Goal: Task Accomplishment & Management: Manage account settings

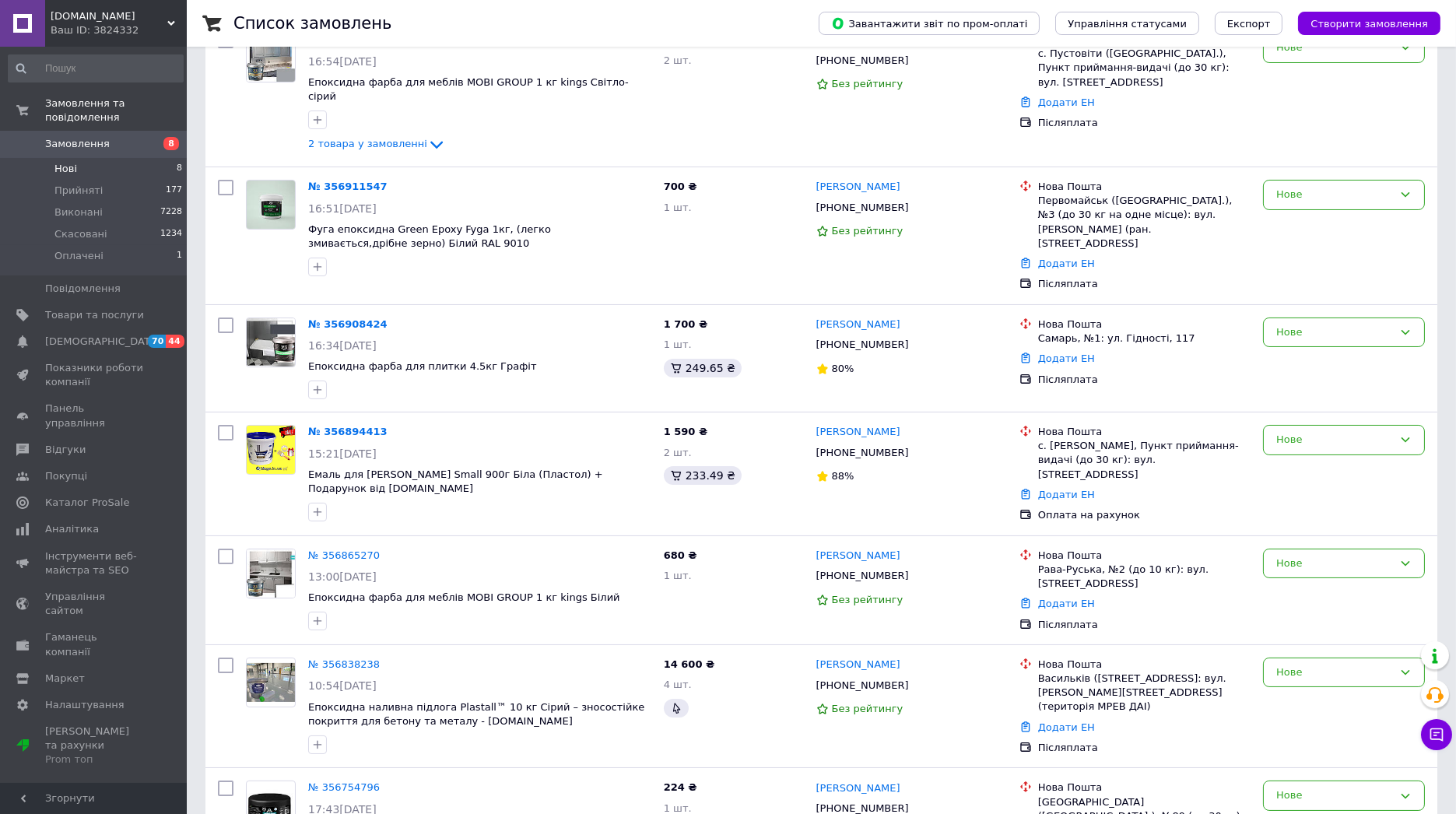
scroll to position [358, 0]
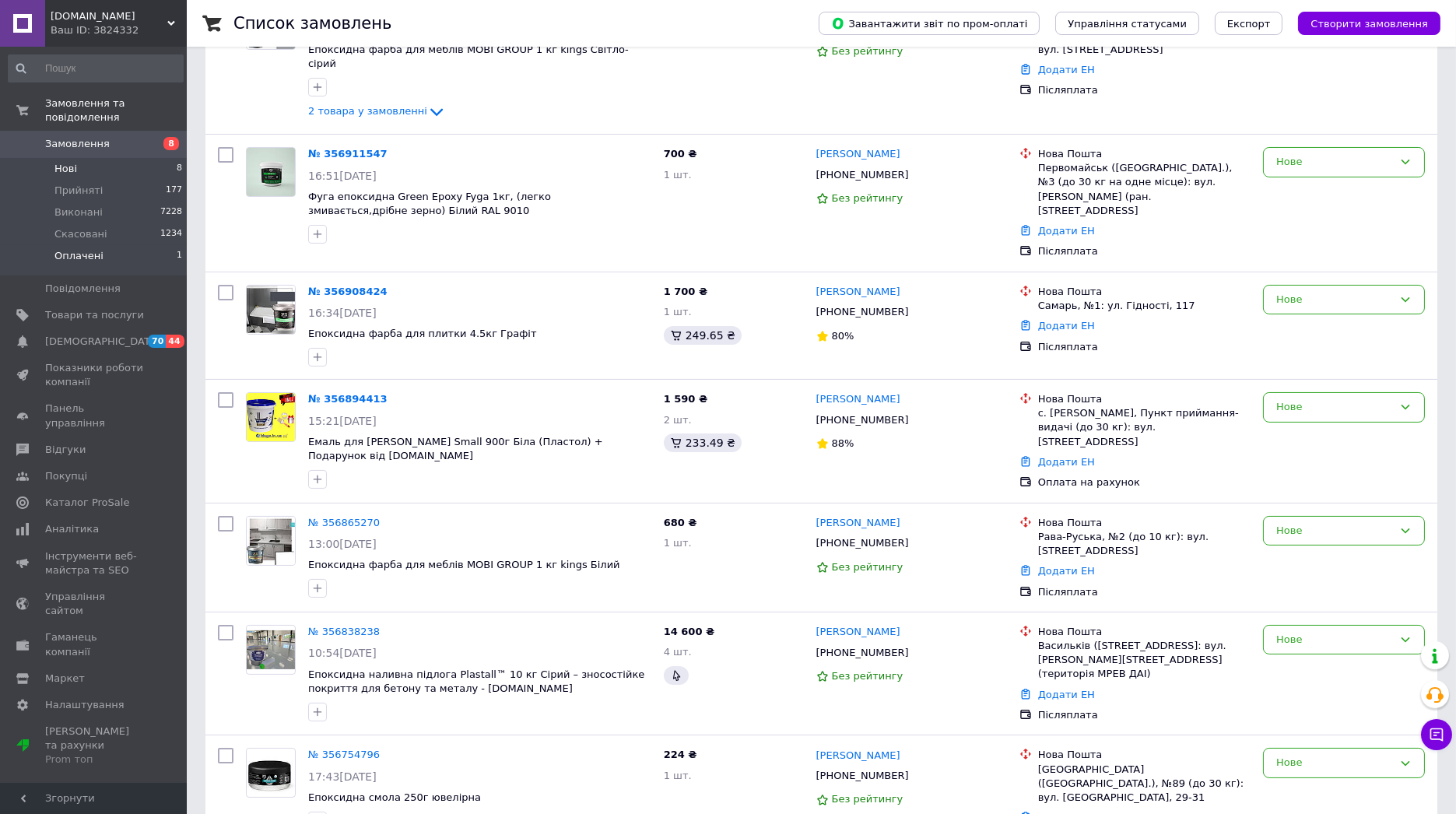
click at [130, 249] on li "Оплачені 1" at bounding box center [96, 261] width 191 height 30
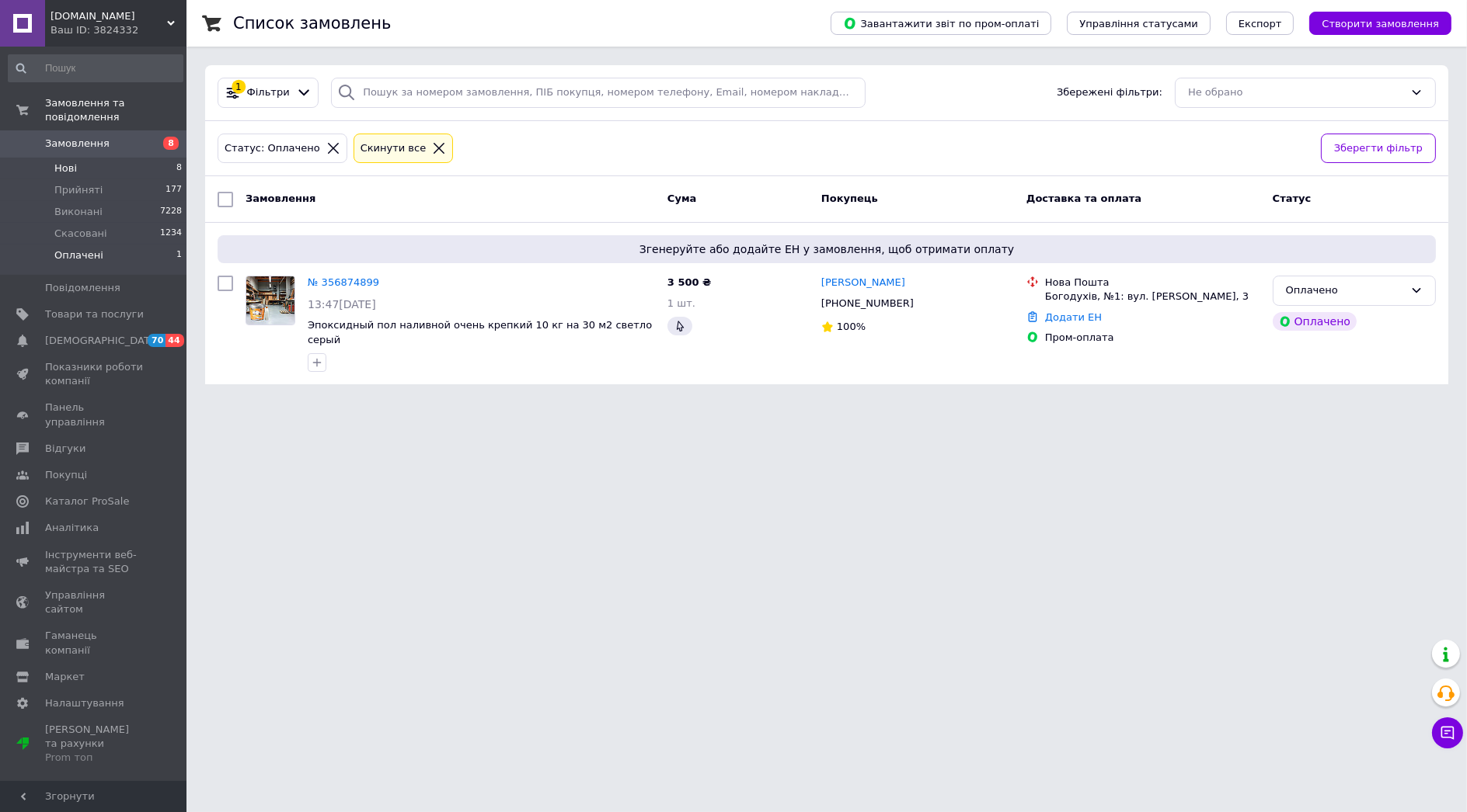
click at [91, 158] on li "Нові 8" at bounding box center [95, 168] width 191 height 22
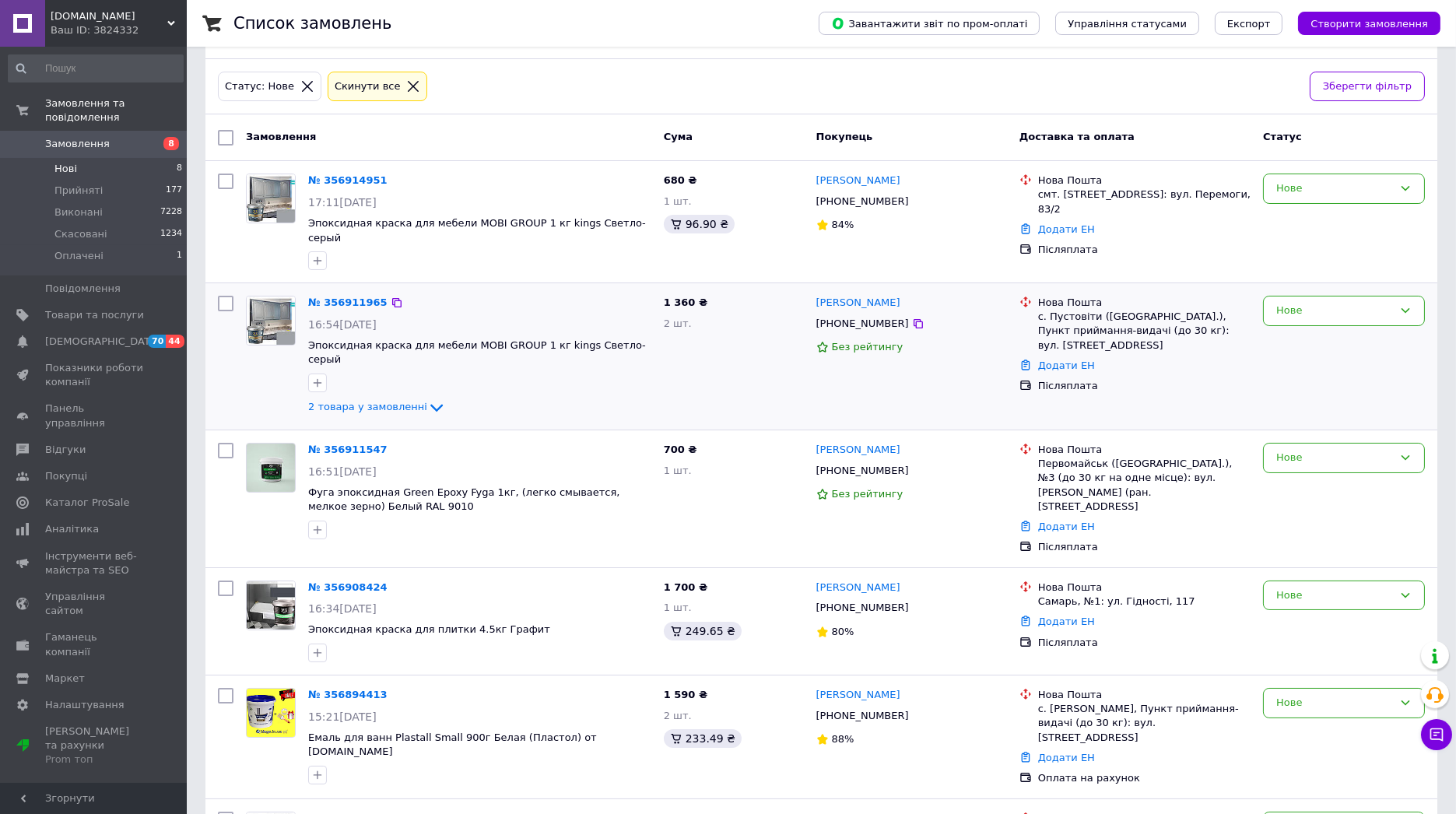
scroll to position [346, 0]
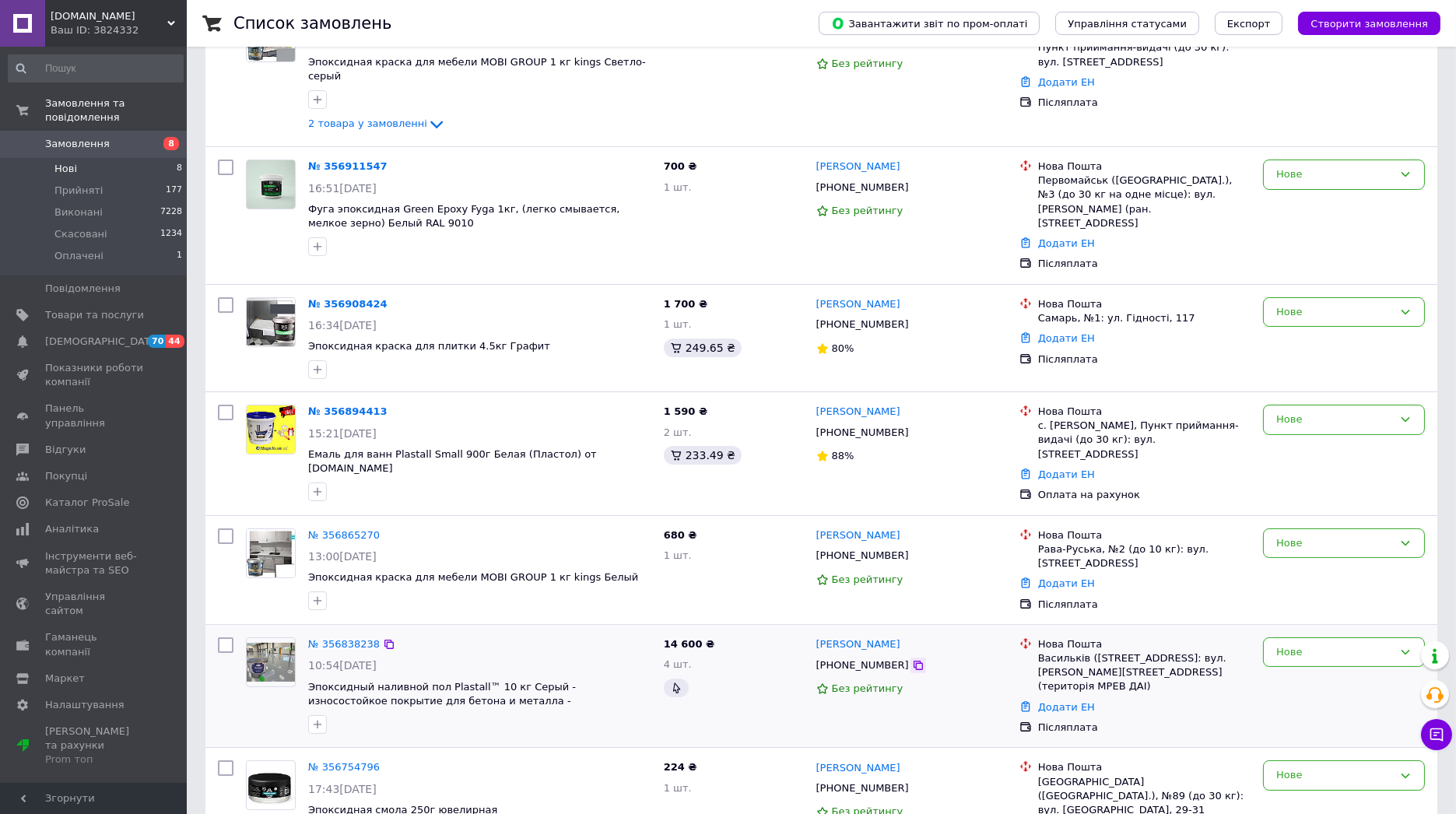
click at [912, 659] on icon at bounding box center [918, 665] width 12 height 12
click at [194, 483] on div "Список замовлень Завантажити звіт по пром-оплаті Управління статусами Експорт С…" at bounding box center [821, 272] width 1269 height 1236
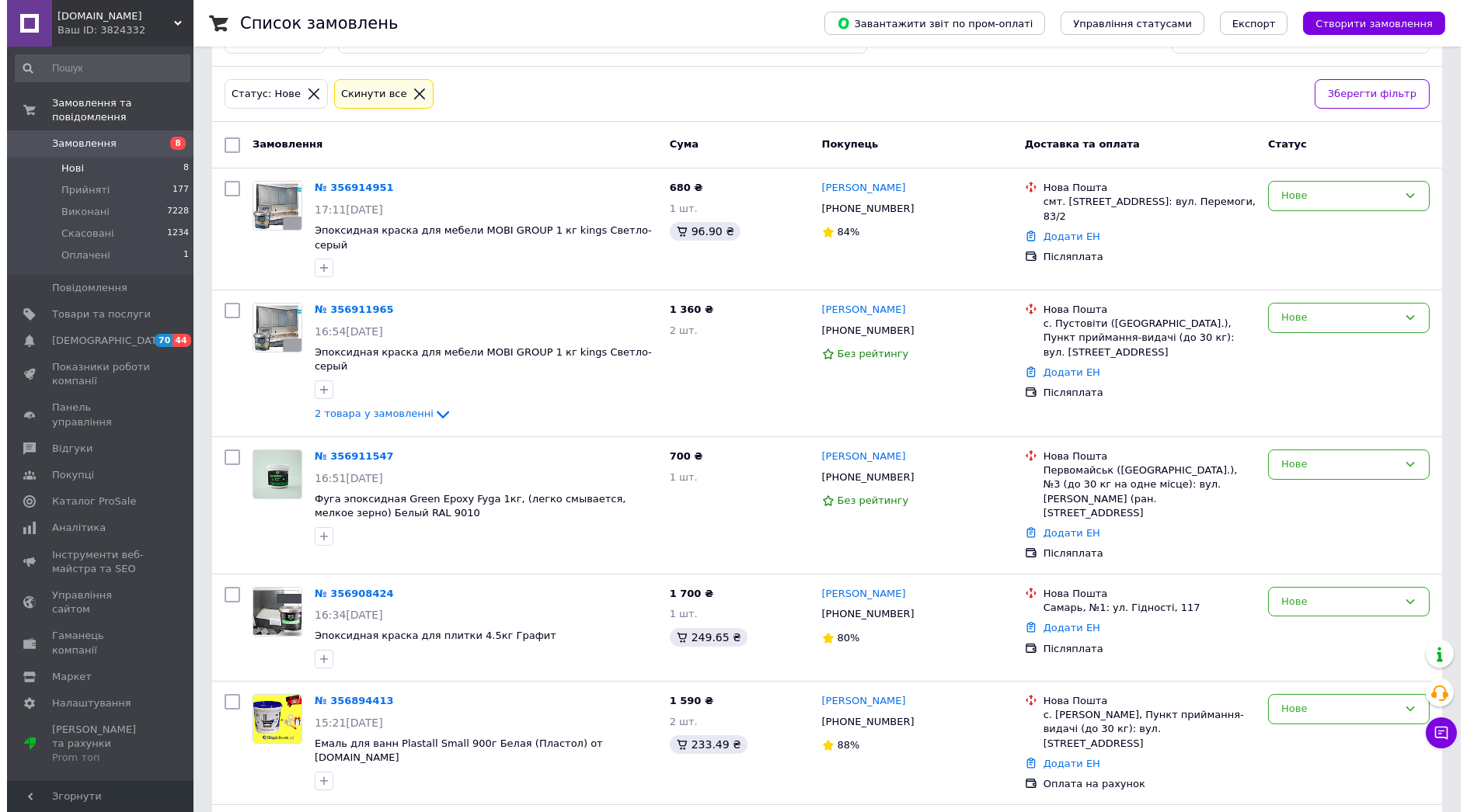
scroll to position [0, 0]
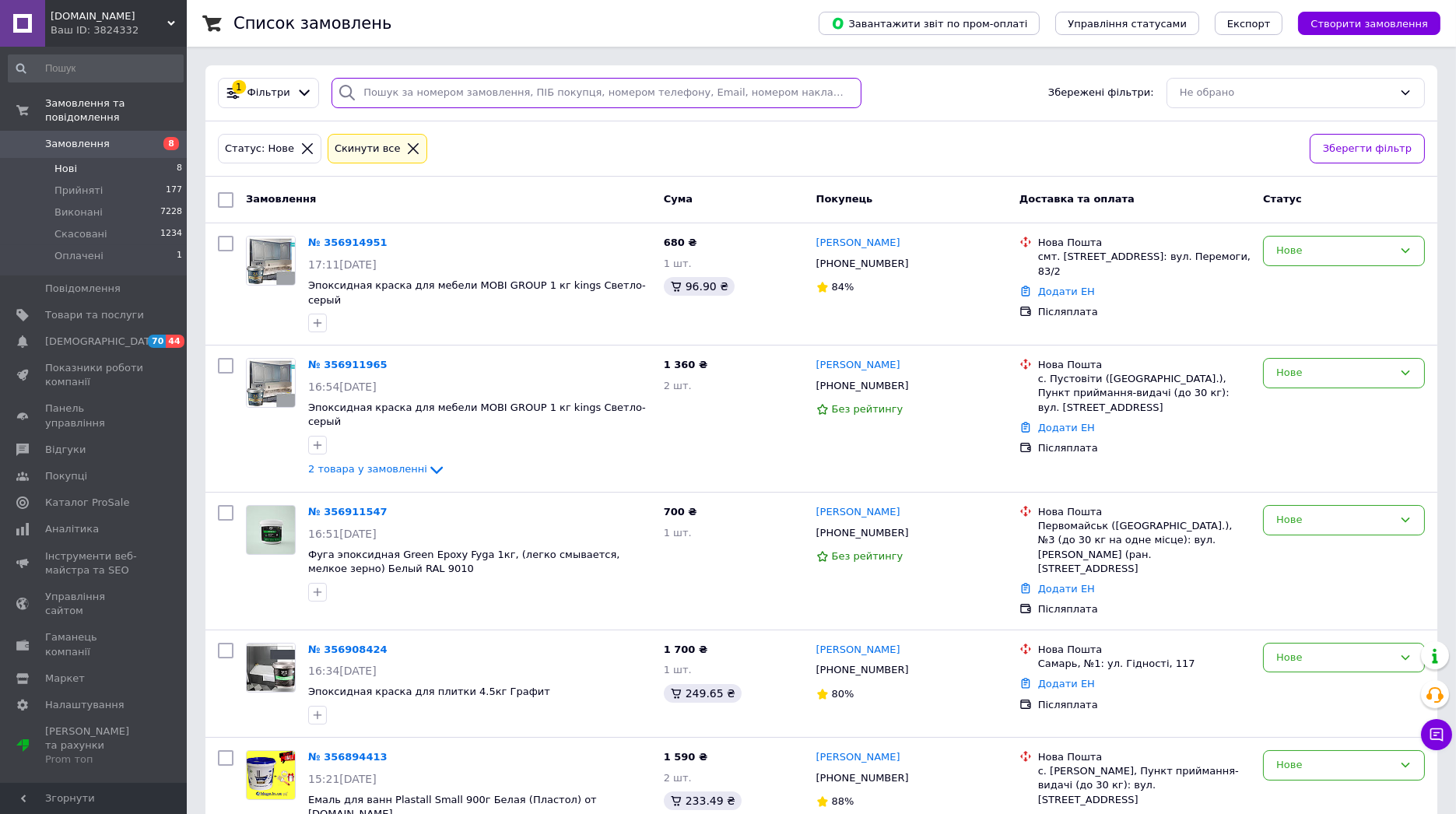
click at [383, 98] on input "search" at bounding box center [596, 93] width 530 height 30
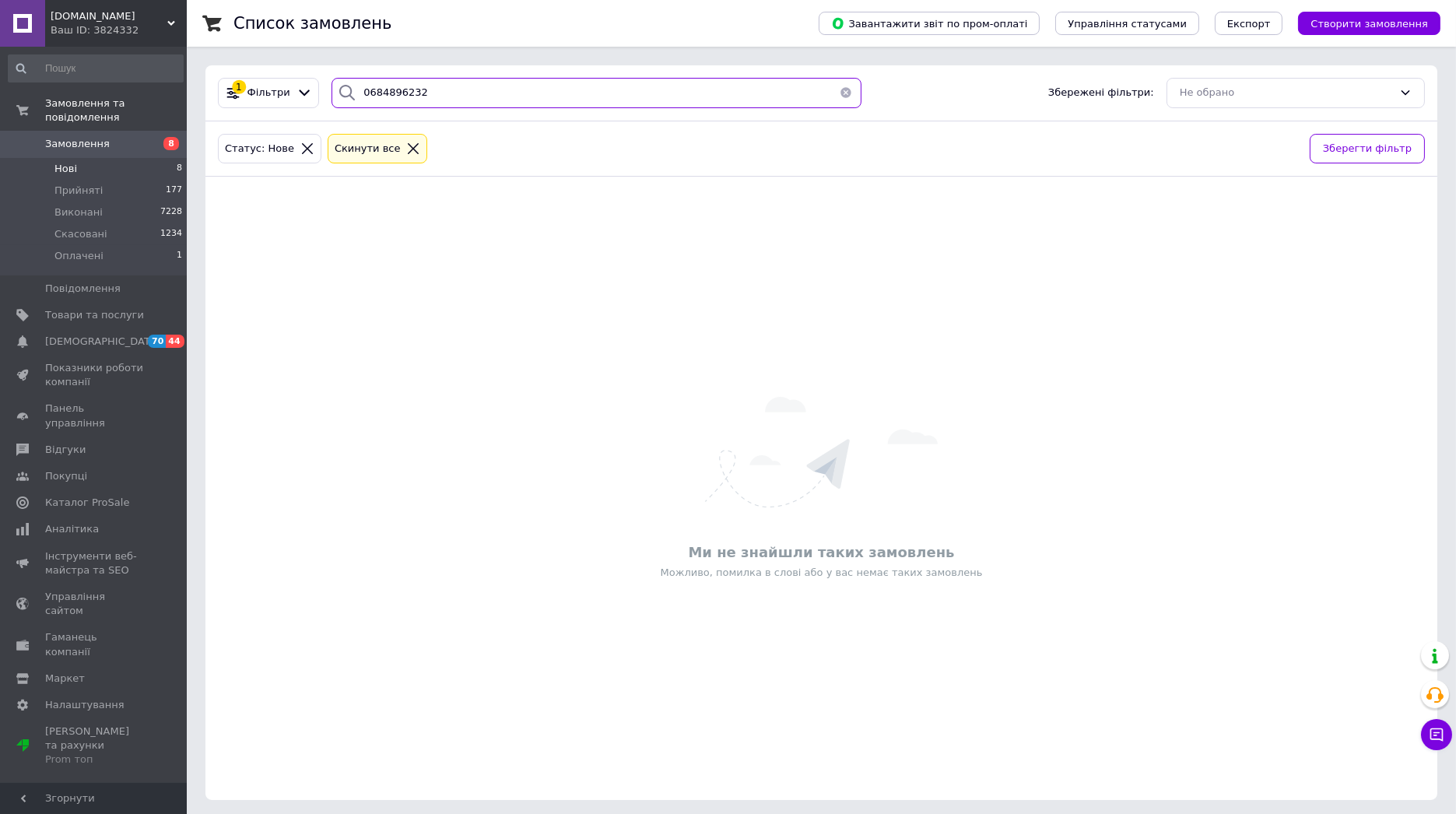
type input "0684896232"
click at [406, 148] on icon at bounding box center [413, 148] width 14 height 14
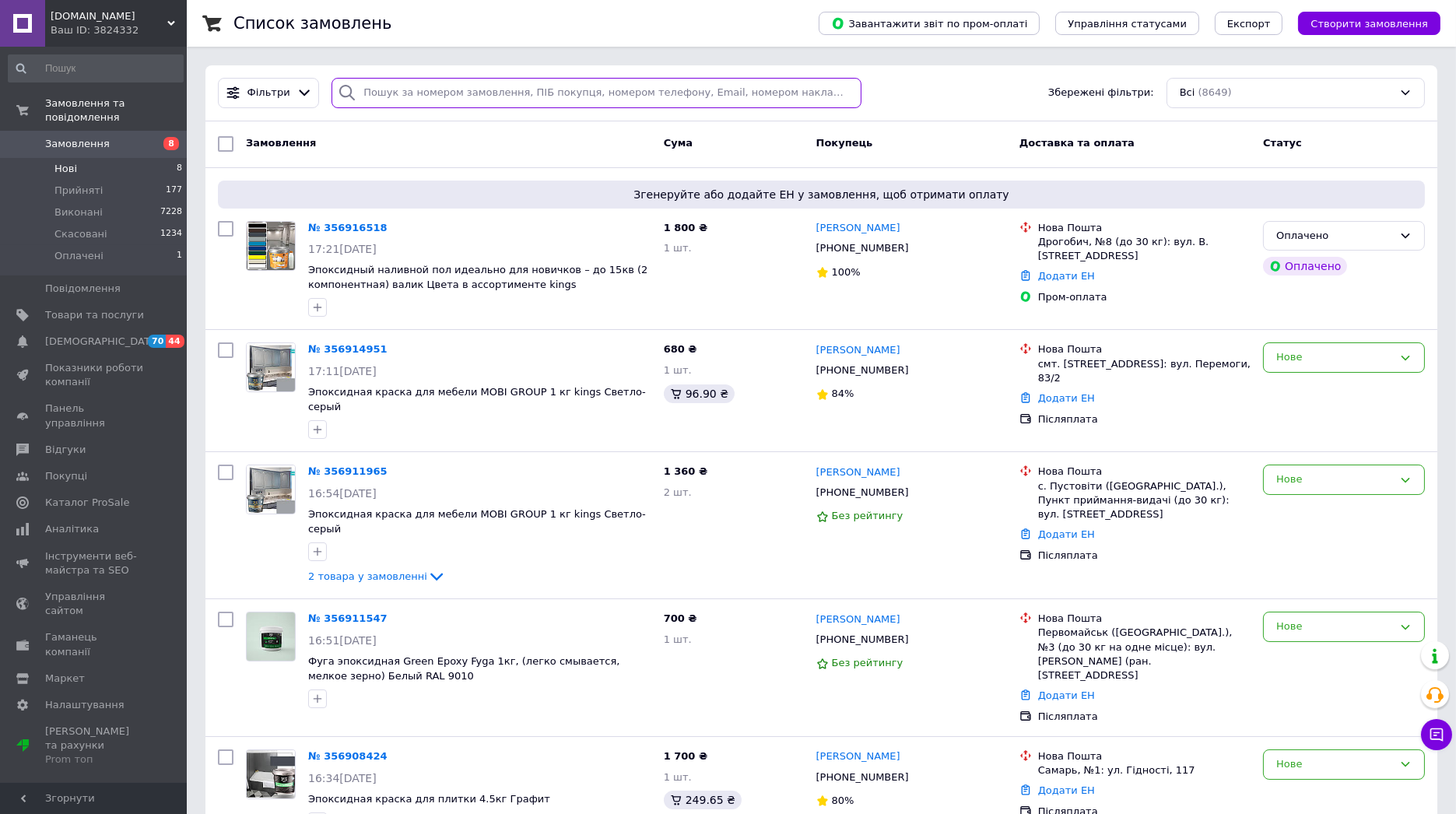
click at [396, 94] on input "search" at bounding box center [596, 93] width 530 height 30
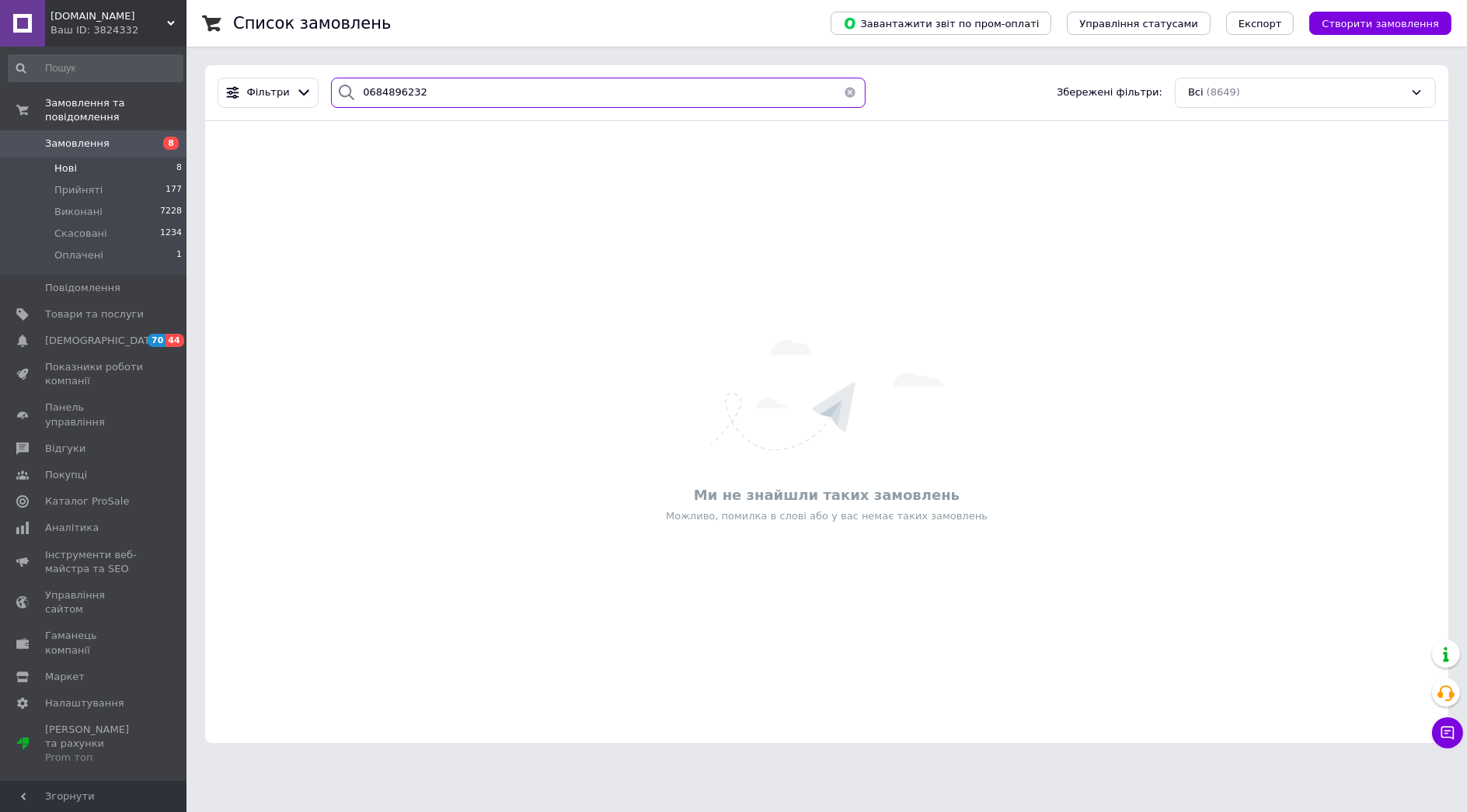
click at [419, 91] on input "0684896232" at bounding box center [598, 93] width 534 height 30
type input "цупко"
click at [399, 99] on input "цупко" at bounding box center [598, 93] width 534 height 30
drag, startPoint x: 439, startPoint y: 521, endPoint x: 319, endPoint y: 318, distance: 235.8
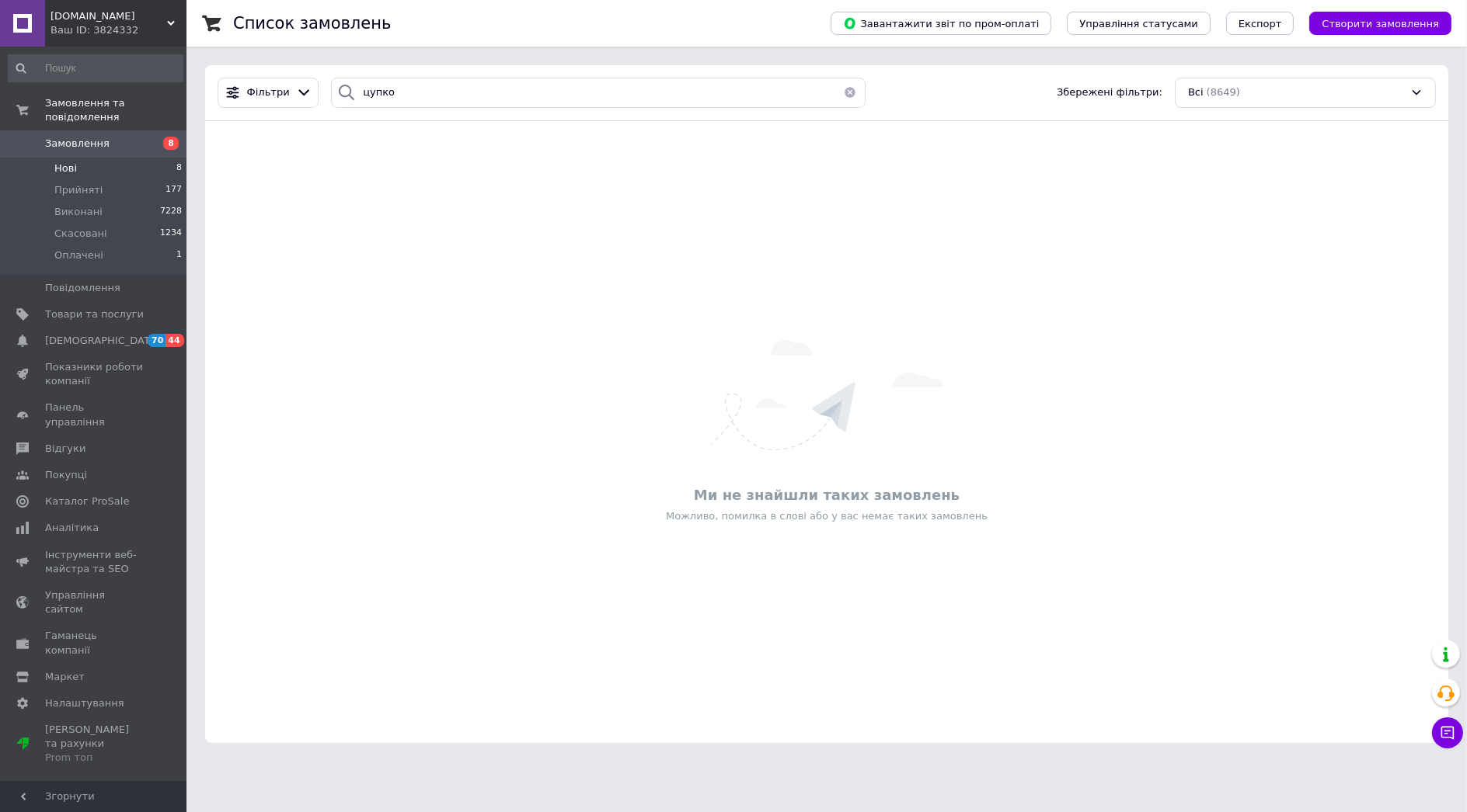
click at [435, 511] on div "Можливо, помилка в слові або у вас немає таких замовлень" at bounding box center [827, 516] width 1227 height 14
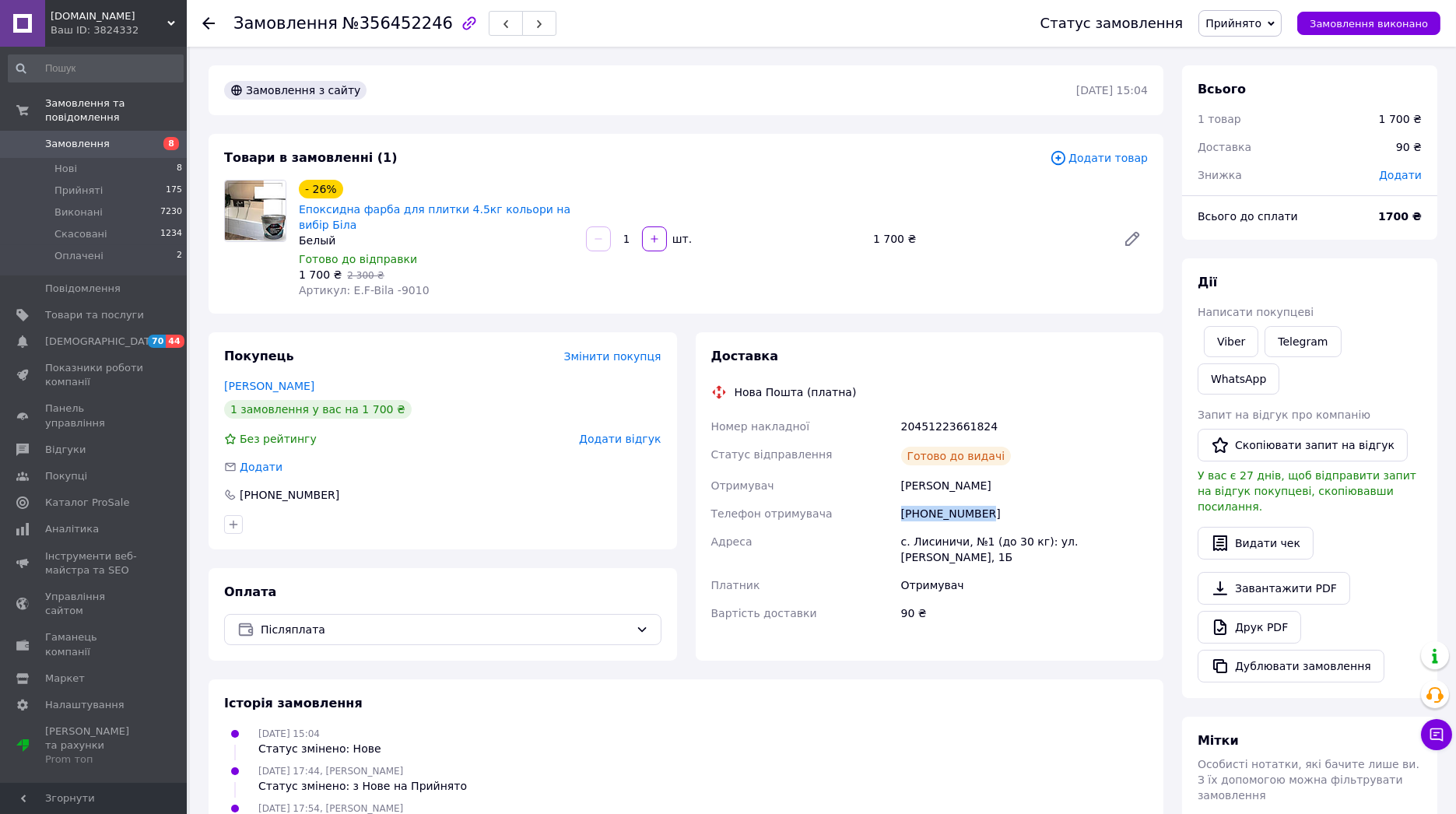
drag, startPoint x: 988, startPoint y: 507, endPoint x: 903, endPoint y: 516, distance: 85.5
click at [903, 516] on div "[PHONE_NUMBER]" at bounding box center [1025, 514] width 253 height 28
click at [894, 749] on div "[DATE] 15:04 Статус змінено: Нове" at bounding box center [685, 741] width 937 height 31
drag, startPoint x: 961, startPoint y: 514, endPoint x: 896, endPoint y: 514, distance: 65.0
click at [896, 514] on div "Номер накладної 20451223661824 Статус відправлення Готово до видачі Отримувач […" at bounding box center [930, 520] width 443 height 215
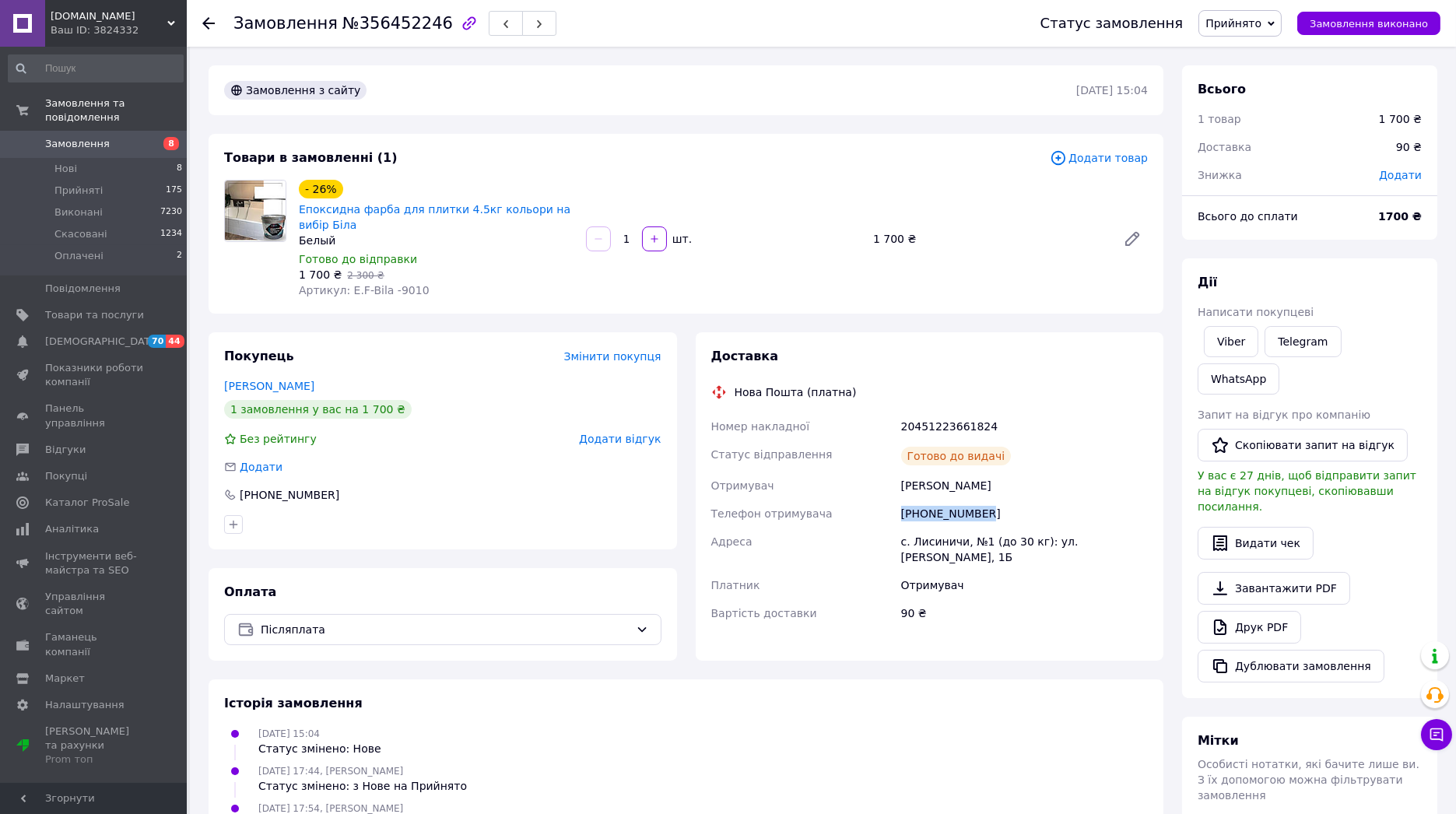
drag, startPoint x: 896, startPoint y: 514, endPoint x: 917, endPoint y: 518, distance: 21.4
copy div "Телефон отримувача +380687224650"
click at [195, 396] on div "Замовлення №356452246 Статус замовлення Прийнято Виконано Скасовано Оплачено За…" at bounding box center [823, 570] width 1267 height 1048
click at [194, 510] on div "Замовлення №356452246 Статус замовлення Прийнято Виконано Скасовано Оплачено За…" at bounding box center [823, 570] width 1267 height 1048
